Goal: Task Accomplishment & Management: Use online tool/utility

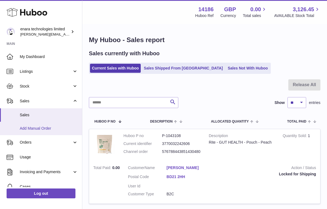
click at [44, 127] on span "Add Manual Order" at bounding box center [49, 128] width 58 height 5
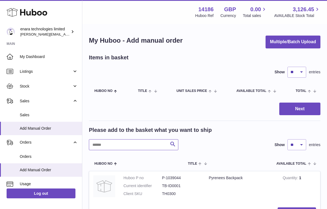
click at [143, 144] on input "text" at bounding box center [133, 144] width 89 height 11
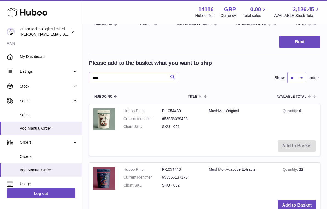
scroll to position [59, 0]
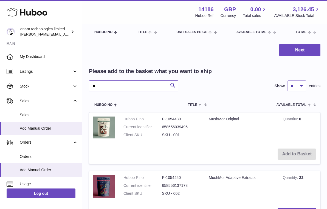
type input "*"
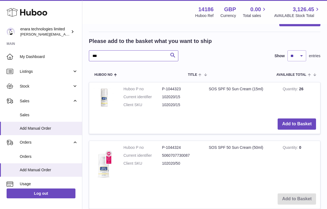
scroll to position [89, 0]
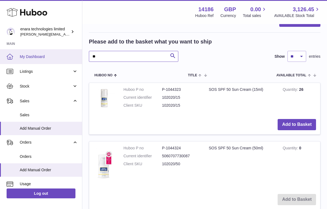
type input "*"
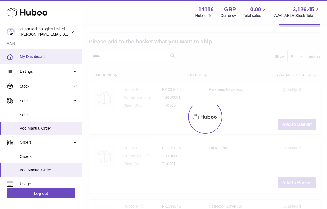
type input "*****"
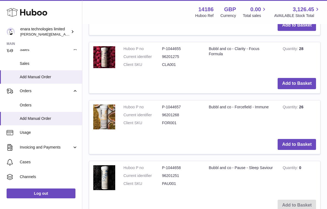
scroll to position [196, 0]
